Goal: Find specific page/section: Find specific page/section

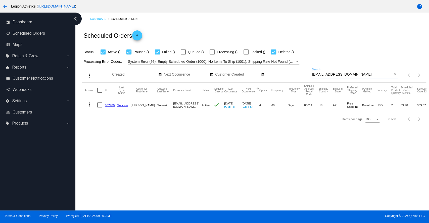
click at [329, 74] on input "[EMAIL_ADDRESS][DOMAIN_NAME]" at bounding box center [352, 75] width 80 height 4
paste input "[PERSON_NAME]"
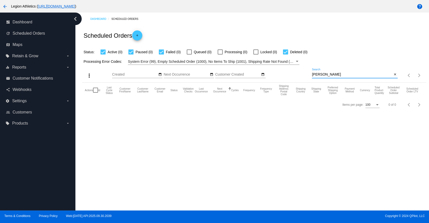
click at [321, 74] on input "[PERSON_NAME]" at bounding box center [352, 75] width 80 height 4
paste input "[EMAIL_ADDRESS][DOMAIN_NAME]"
type input "[EMAIL_ADDRESS][DOMAIN_NAME]"
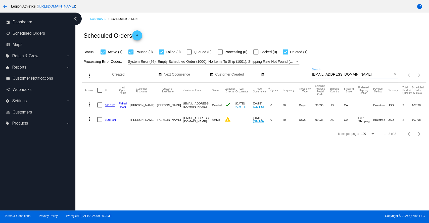
click at [110, 119] on link "1005191" at bounding box center [110, 119] width 11 height 3
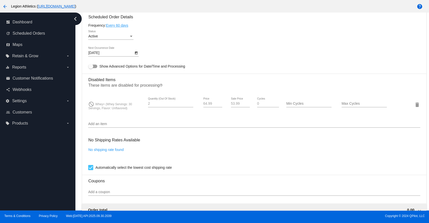
scroll to position [279, 0]
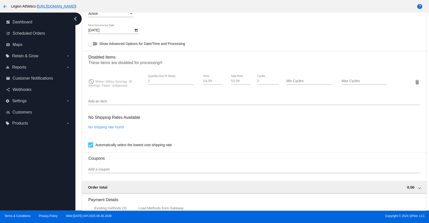
click at [269, 24] on mat-card-content "Customer 4084578: [PERSON_NAME] [EMAIL_ADDRESS][DOMAIN_NAME] Customer Shipping …" at bounding box center [254, 55] width 332 height 485
